Goal: Task Accomplishment & Management: Manage account settings

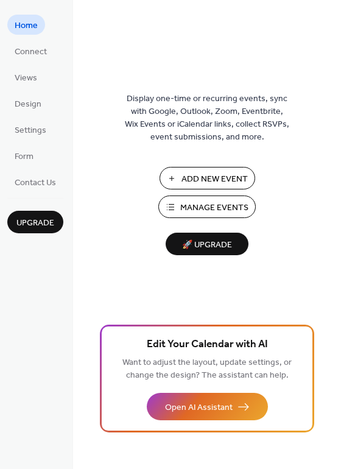
click at [215, 203] on span "Manage Events" at bounding box center [214, 207] width 68 height 13
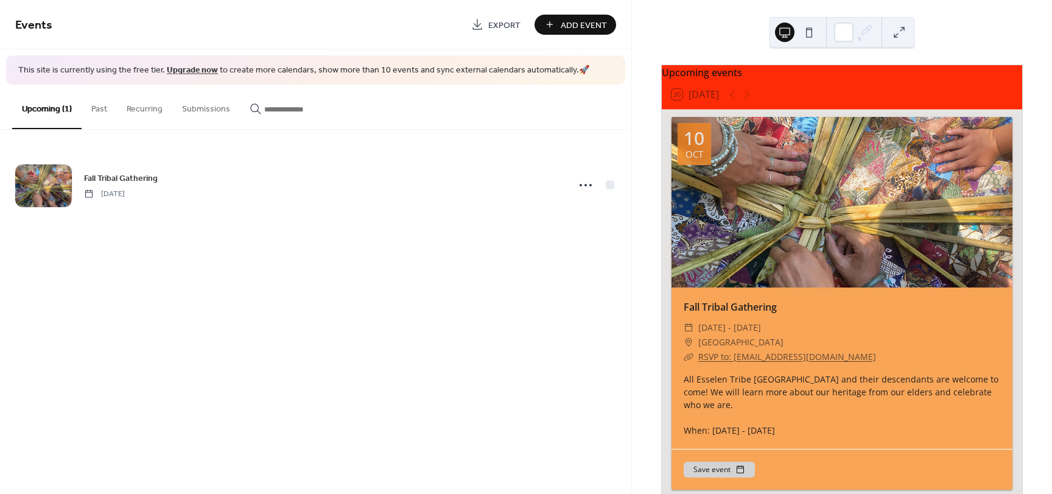
click at [882, 236] on div at bounding box center [841, 202] width 341 height 170
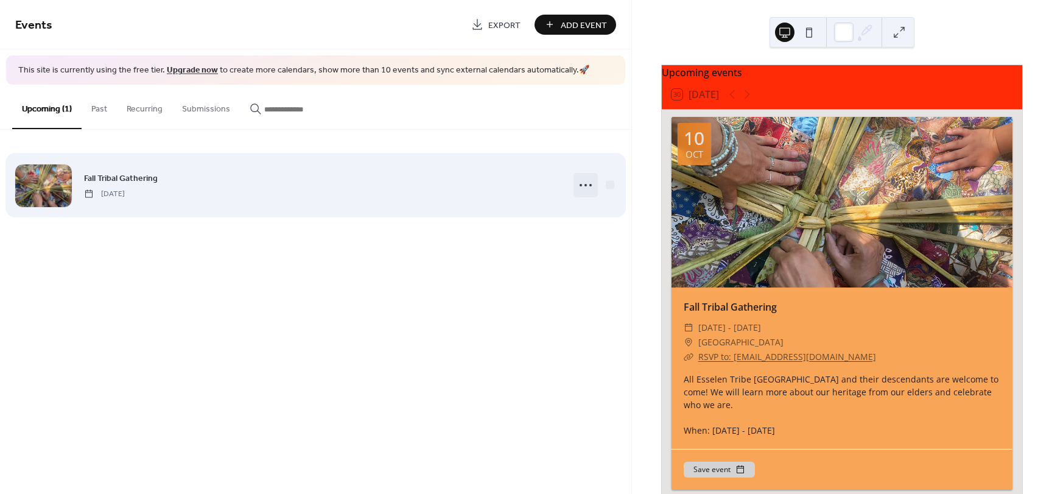
click at [583, 184] on icon at bounding box center [585, 184] width 19 height 19
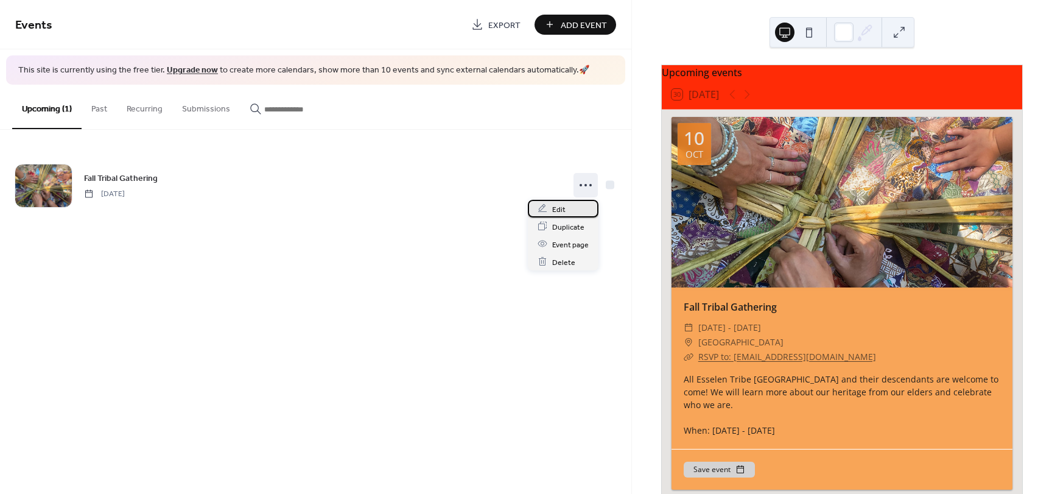
click at [558, 209] on span "Edit" at bounding box center [558, 209] width 13 height 13
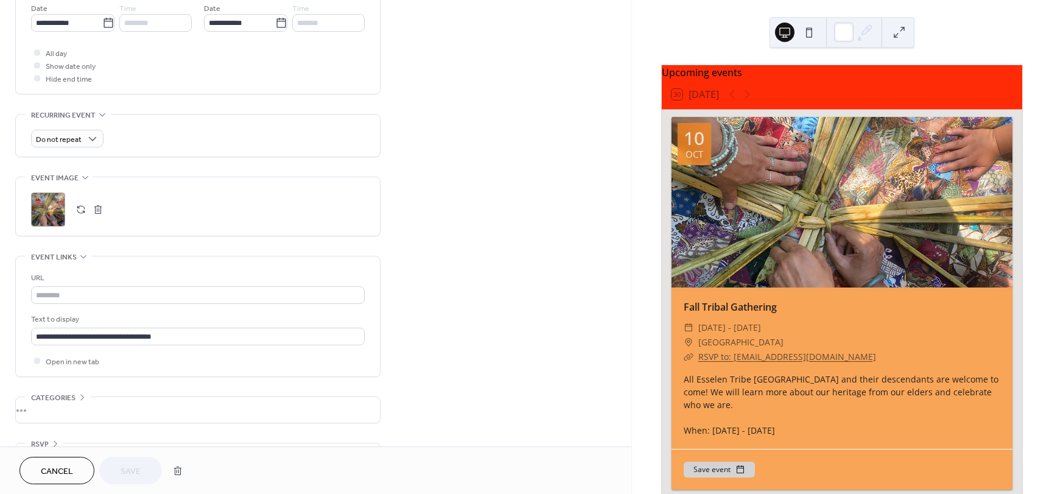
scroll to position [426, 0]
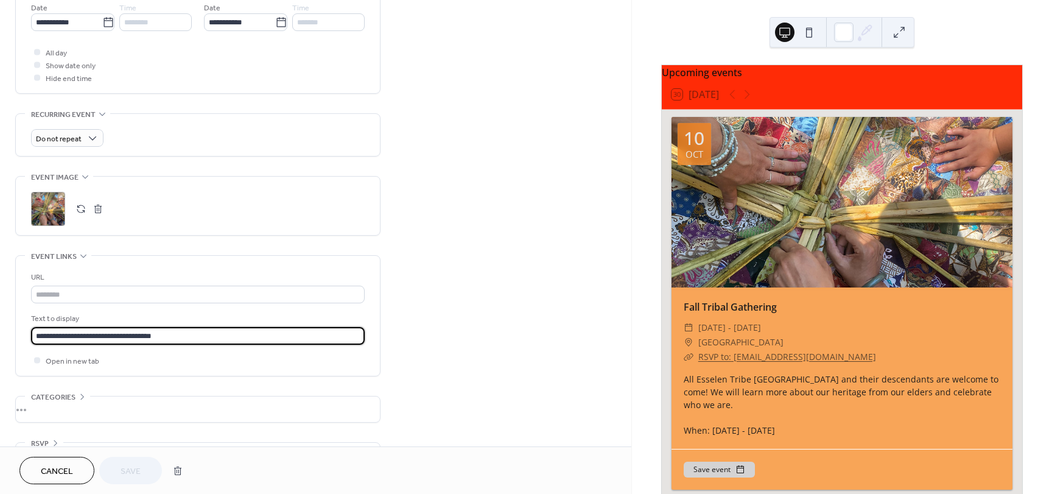
drag, startPoint x: 168, startPoint y: 334, endPoint x: 64, endPoint y: 329, distance: 104.2
click at [64, 329] on input "**********" at bounding box center [198, 336] width 334 height 18
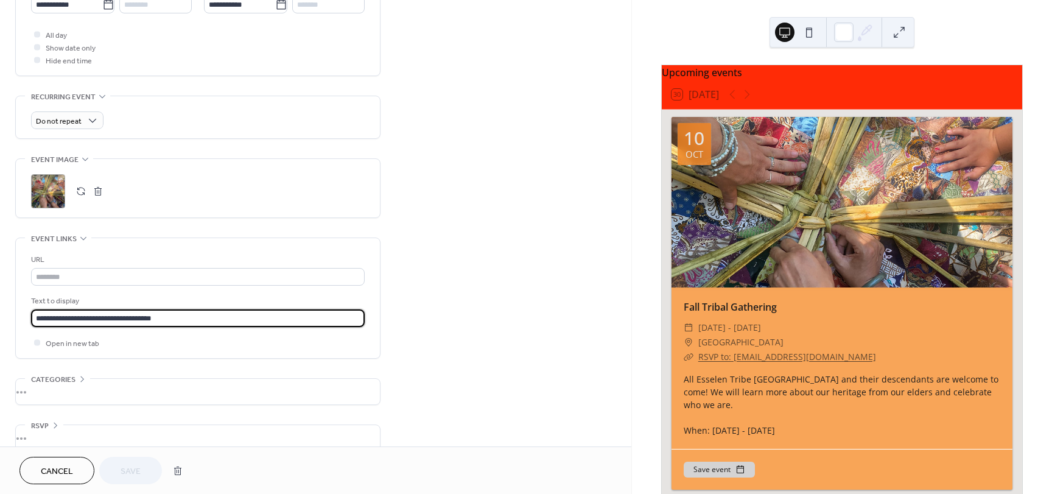
scroll to position [461, 0]
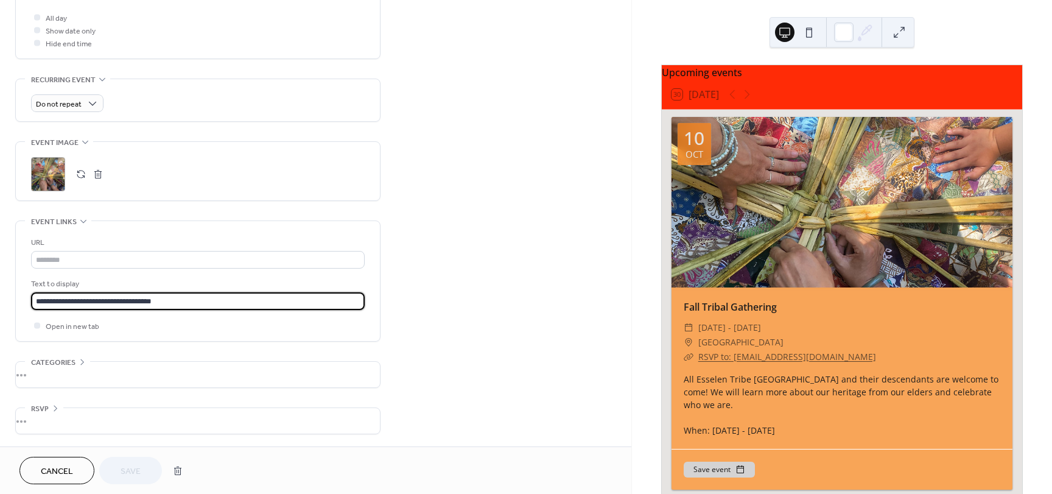
click at [449, 294] on div "**********" at bounding box center [315, 26] width 631 height 839
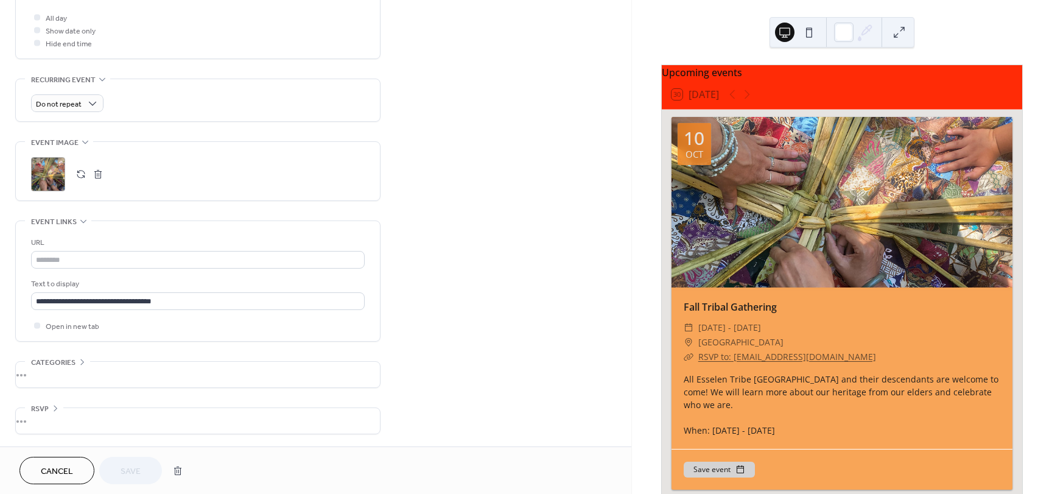
click at [773, 362] on link "RSVP to: Tribaladmin@esselentribe.org" at bounding box center [787, 357] width 178 height 12
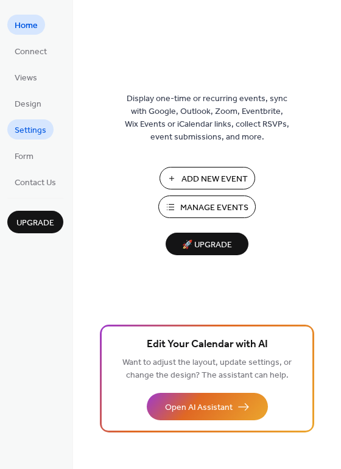
click at [34, 131] on span "Settings" at bounding box center [31, 130] width 32 height 13
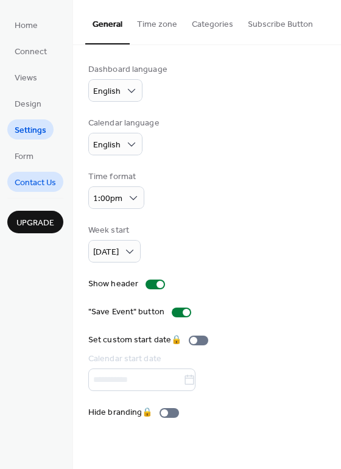
click at [33, 182] on span "Contact Us" at bounding box center [35, 182] width 41 height 13
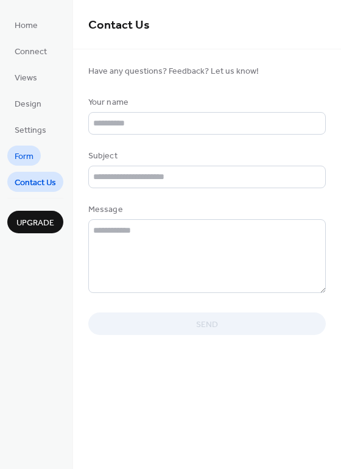
click at [21, 152] on span "Form" at bounding box center [24, 156] width 19 height 13
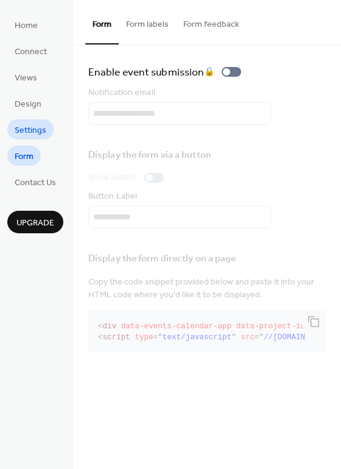
click at [33, 124] on span "Settings" at bounding box center [31, 130] width 32 height 13
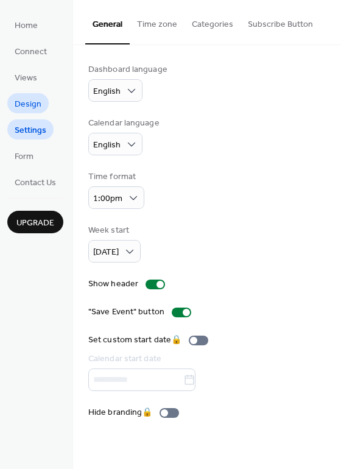
click at [31, 102] on span "Design" at bounding box center [28, 104] width 27 height 13
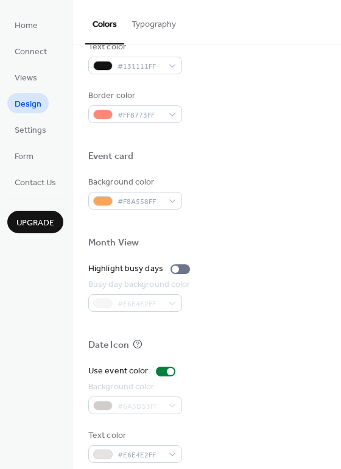
scroll to position [521, 0]
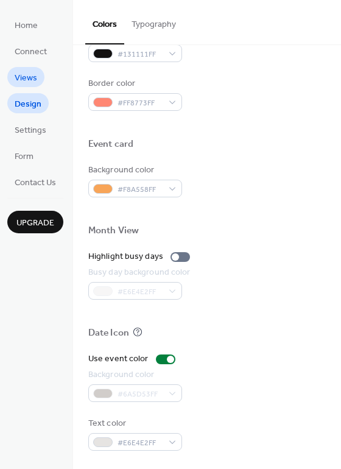
click at [24, 77] on span "Views" at bounding box center [26, 78] width 23 height 13
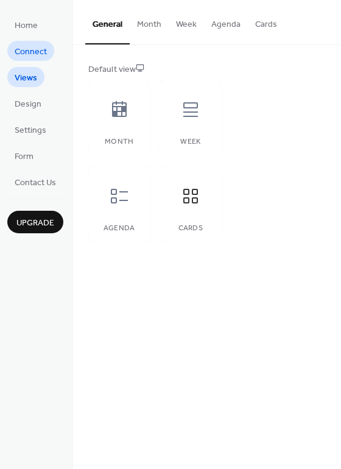
click at [30, 46] on span "Connect" at bounding box center [31, 52] width 32 height 13
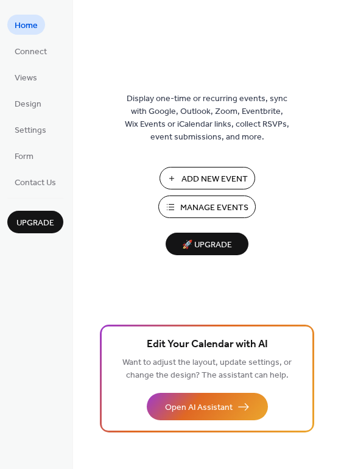
click at [33, 219] on span "Upgrade" at bounding box center [35, 223] width 38 height 13
